Goal: Find specific page/section: Find specific page/section

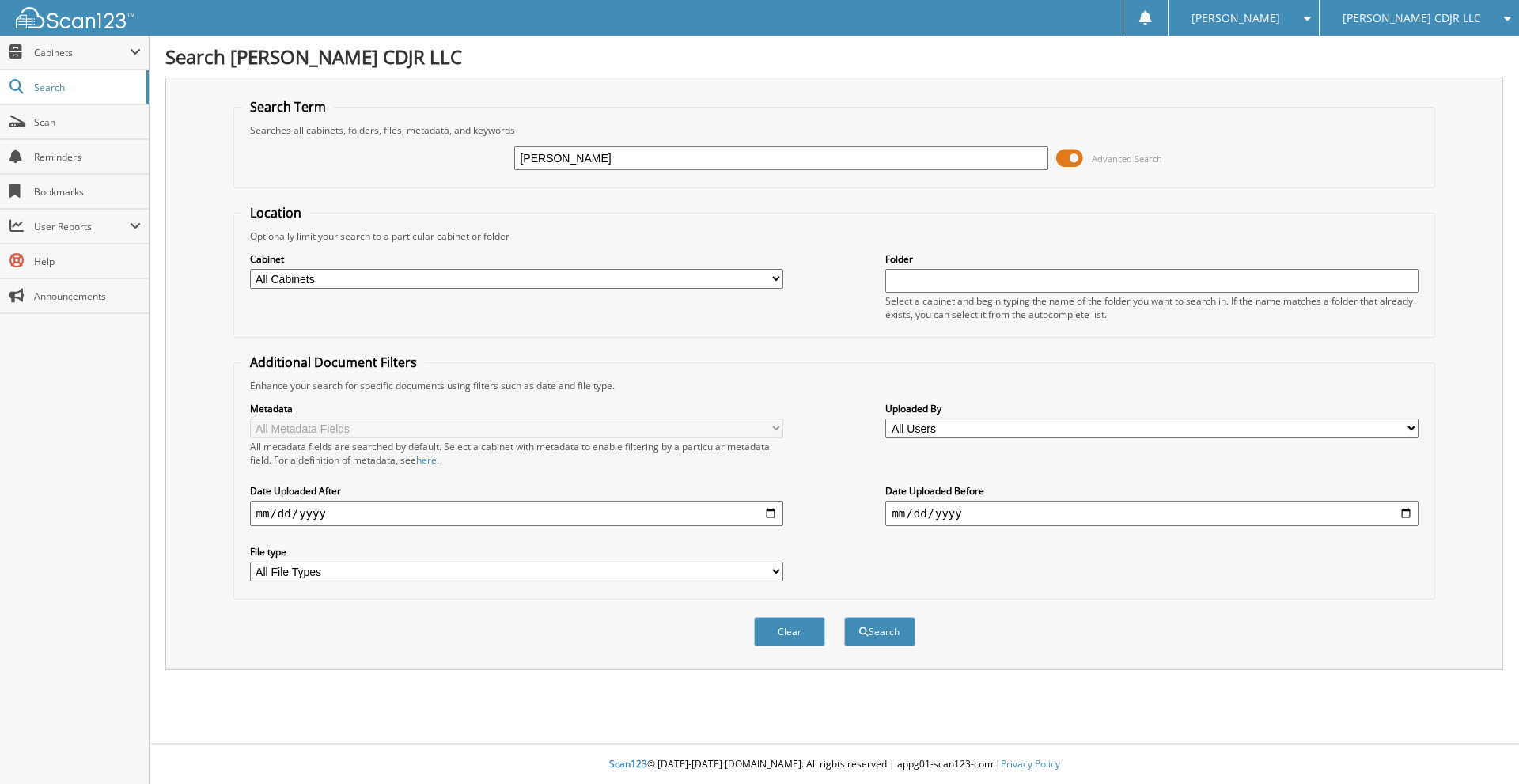
type input "[PERSON_NAME]"
click at [844, 617] on button "Search" at bounding box center [880, 631] width 71 height 29
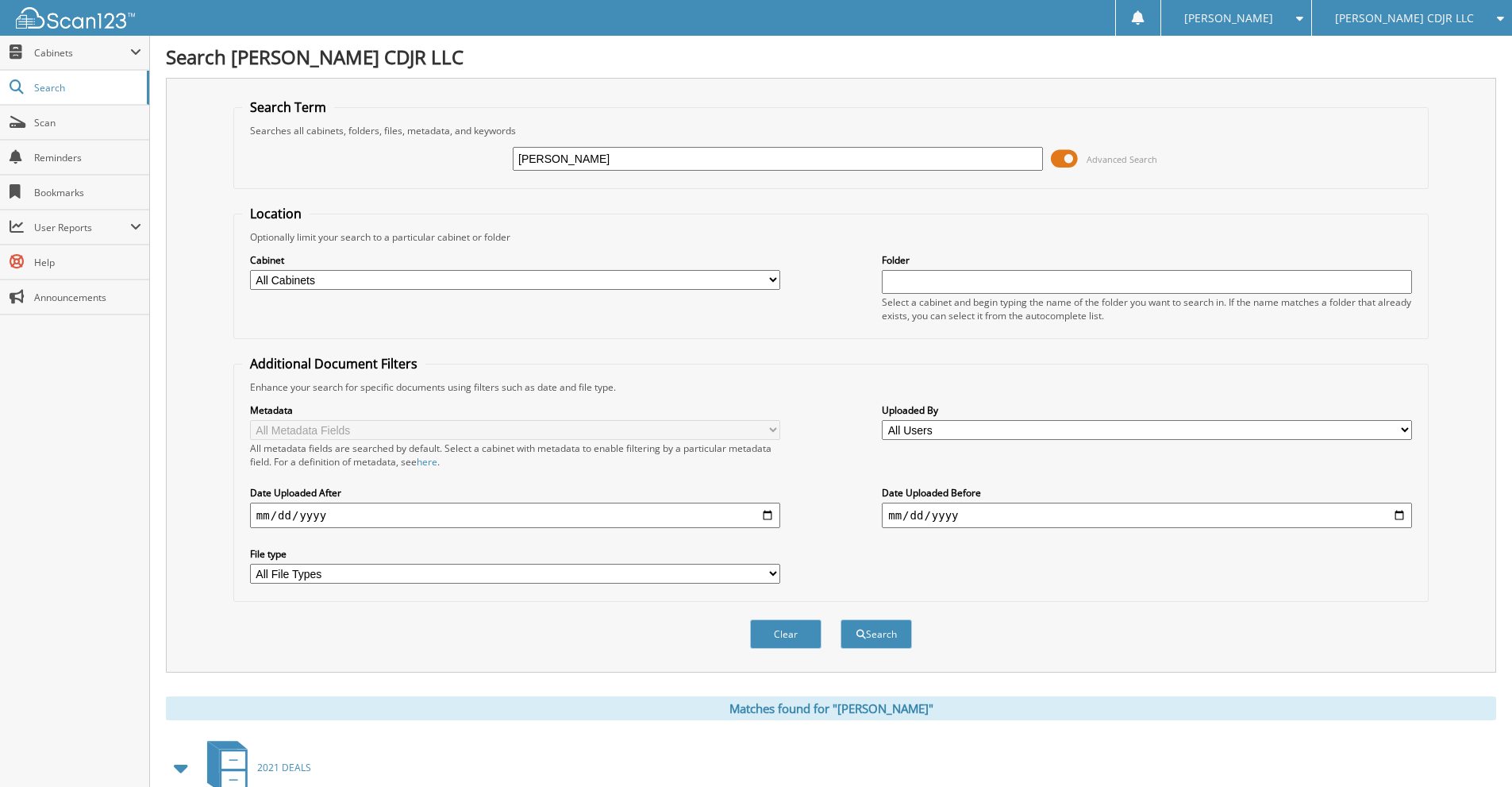
click at [659, 156] on input "[PERSON_NAME]" at bounding box center [777, 159] width 530 height 24
click at [66, 50] on span "Cabinets" at bounding box center [81, 52] width 96 height 14
click at [54, 80] on span "This Company" at bounding box center [83, 88] width 117 height 15
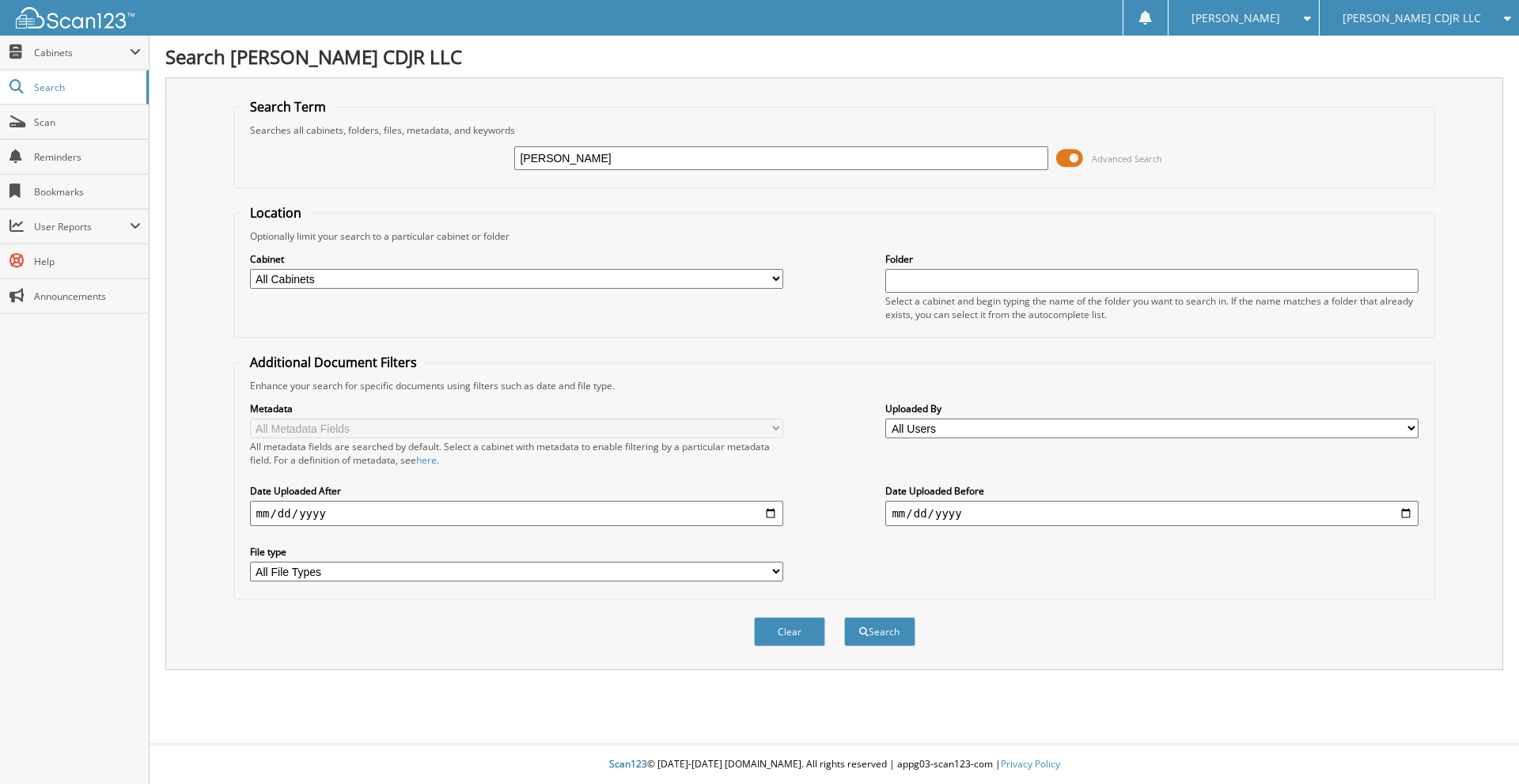
type input "DAVID ELSTON"
click at [844, 617] on button "Search" at bounding box center [880, 631] width 71 height 29
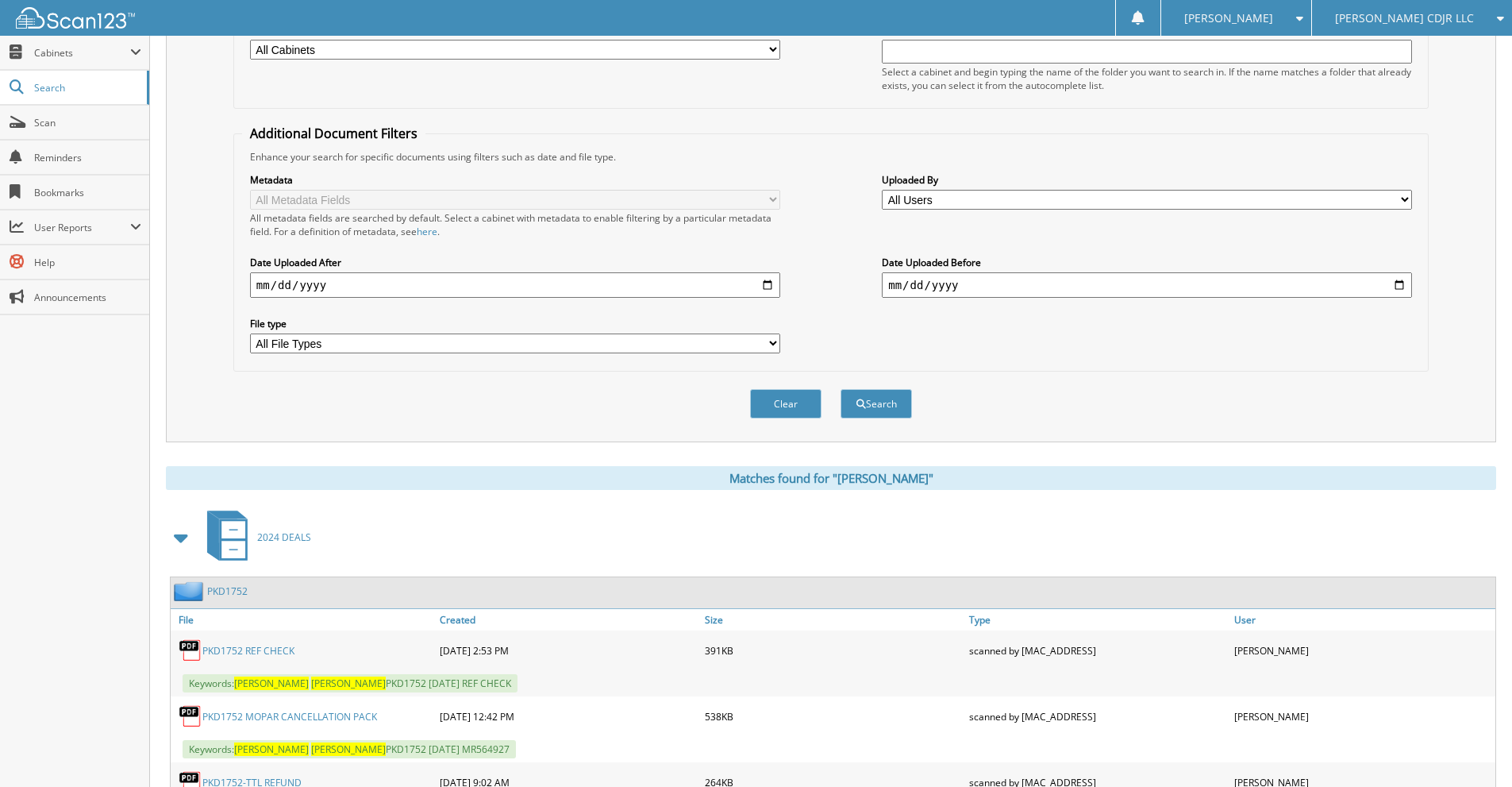
scroll to position [650, 0]
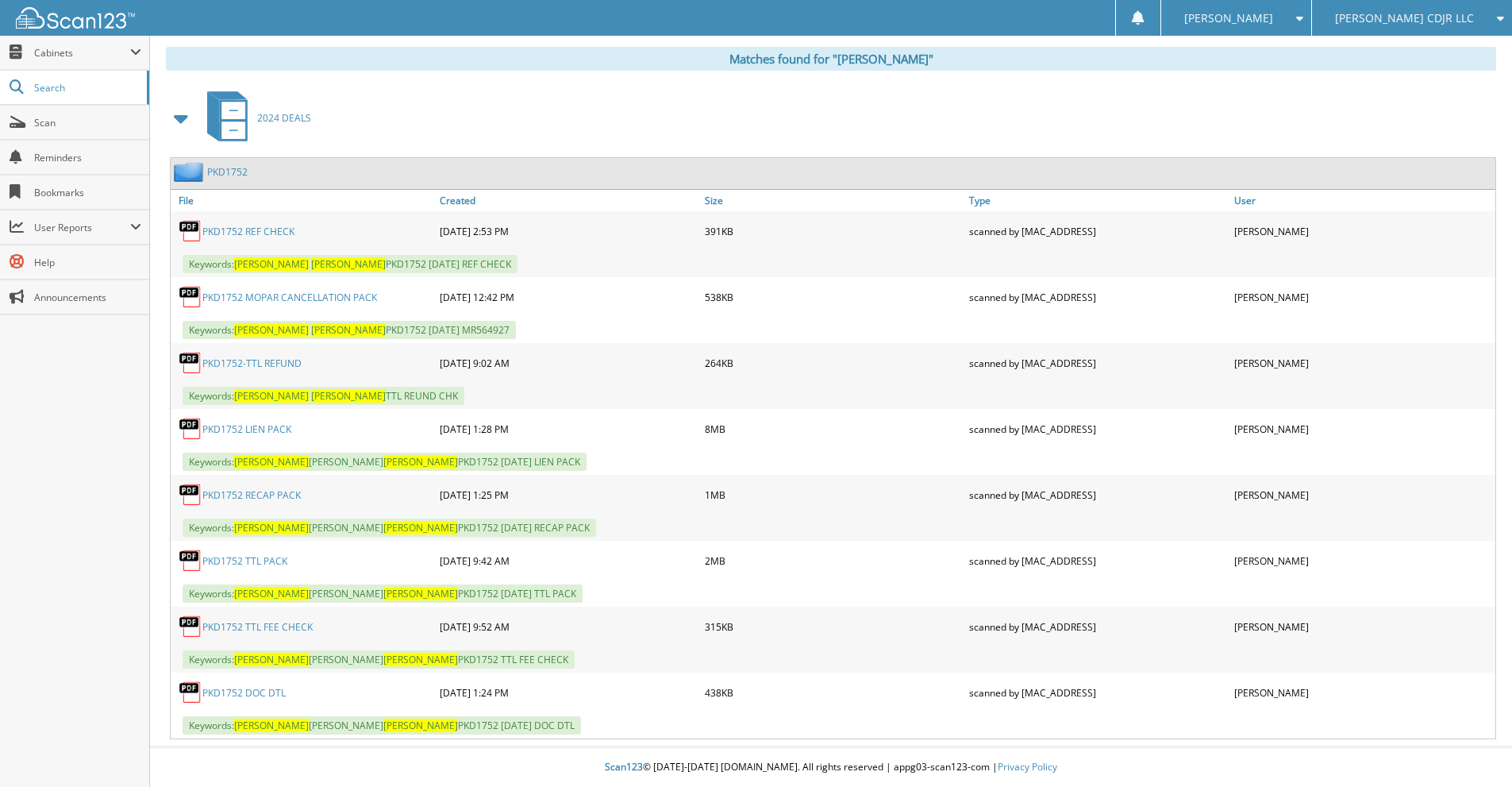
click at [267, 497] on link "PKD1752 RECAP PACK" at bounding box center [252, 495] width 99 height 14
click at [309, 296] on link "PKD1752 MOPAR CANCELLATION PACK" at bounding box center [289, 297] width 174 height 14
click at [225, 168] on link "PKD1752" at bounding box center [227, 172] width 40 height 14
